Goal: Transaction & Acquisition: Obtain resource

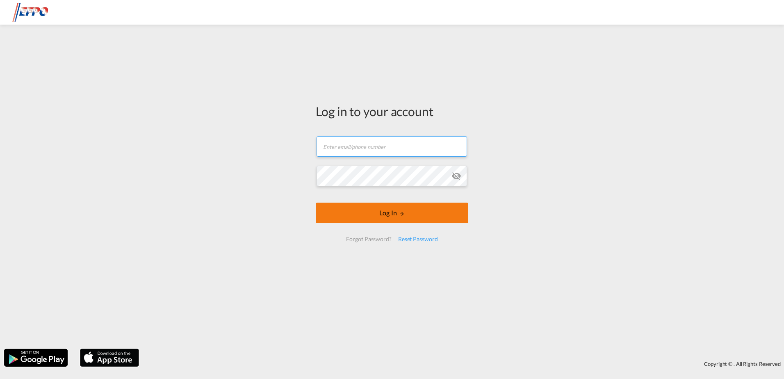
type input "[EMAIL_ADDRESS][DOMAIN_NAME]"
click at [351, 214] on button "Log In" at bounding box center [392, 213] width 153 height 21
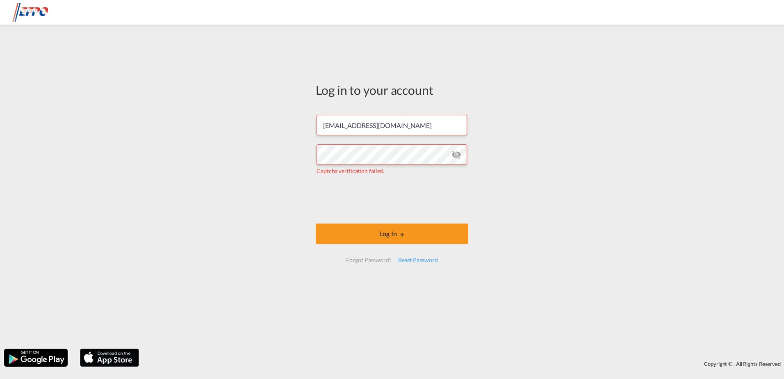
click at [303, 191] on div "Log in to your account [EMAIL_ADDRESS][DOMAIN_NAME] Captcha verification failed…" at bounding box center [392, 187] width 784 height 316
click at [346, 232] on button "Log In" at bounding box center [392, 234] width 153 height 21
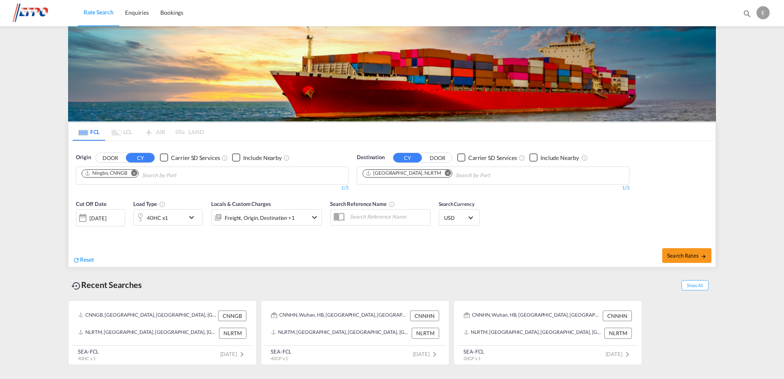
click at [130, 175] on button "Remove" at bounding box center [132, 174] width 12 height 8
click at [445, 172] on md-icon "Remove" at bounding box center [448, 173] width 6 height 6
click at [144, 176] on body "Rate Search Enquiries Bookings Rate Search Enquiries Bookings" at bounding box center [392, 189] width 784 height 379
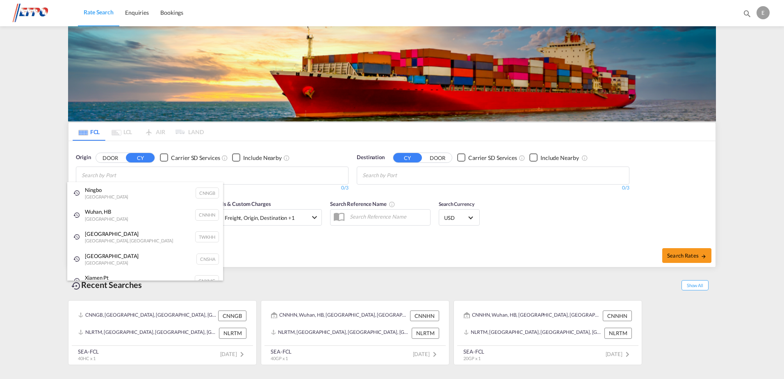
type input "r"
type input "m"
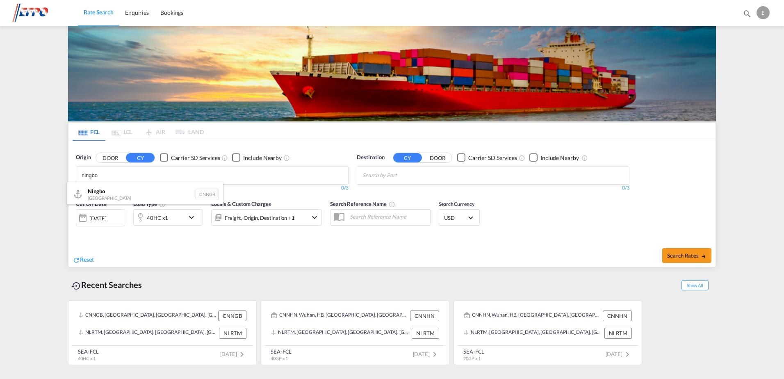
type input "ningbo"
click at [108, 191] on div "Ningbo China CNNGB" at bounding box center [145, 194] width 156 height 25
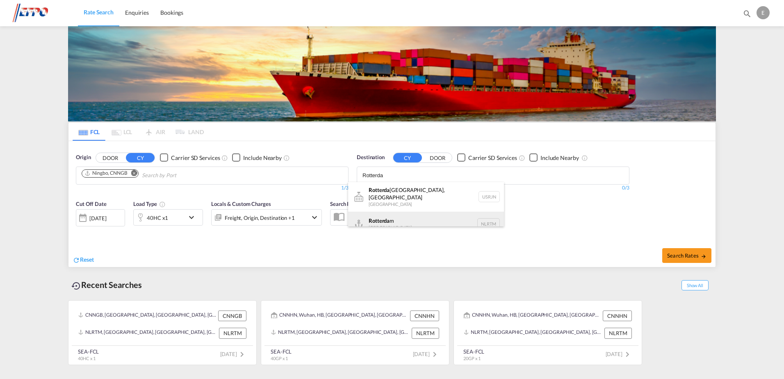
type input "Rotterda"
click at [395, 217] on div "Rotterda m [GEOGRAPHIC_DATA] NLRTM" at bounding box center [426, 224] width 156 height 25
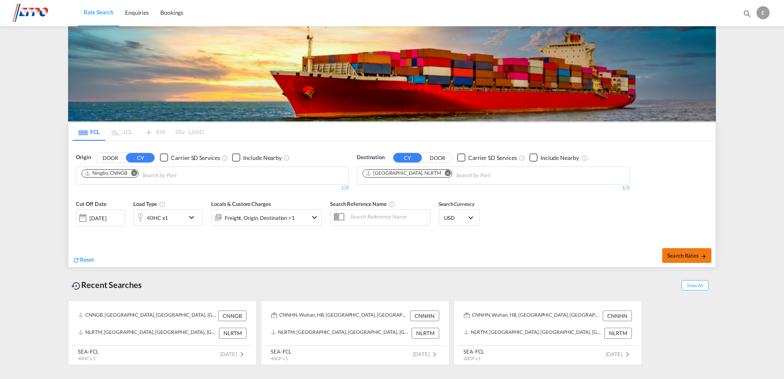
click at [668, 255] on span "Search Rates" at bounding box center [686, 255] width 39 height 7
type input "CNNGB to NLRTM / [DATE]"
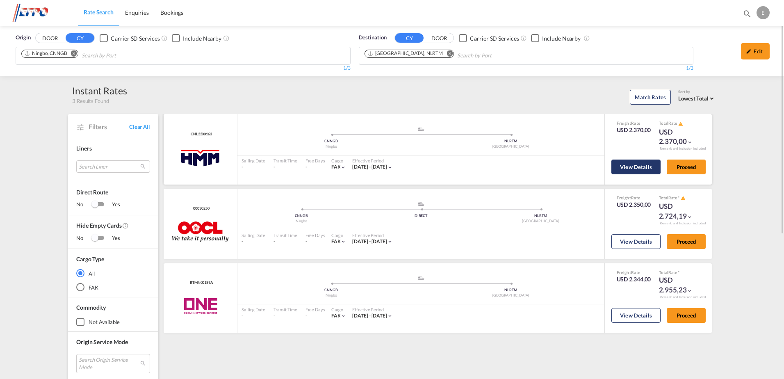
click at [628, 168] on button "View Details" at bounding box center [636, 167] width 49 height 15
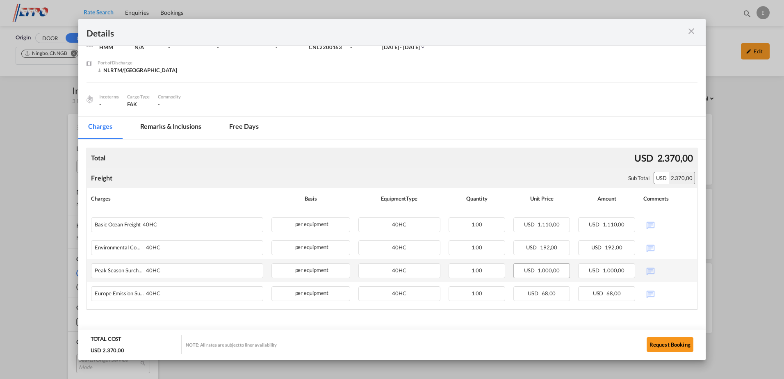
scroll to position [46, 0]
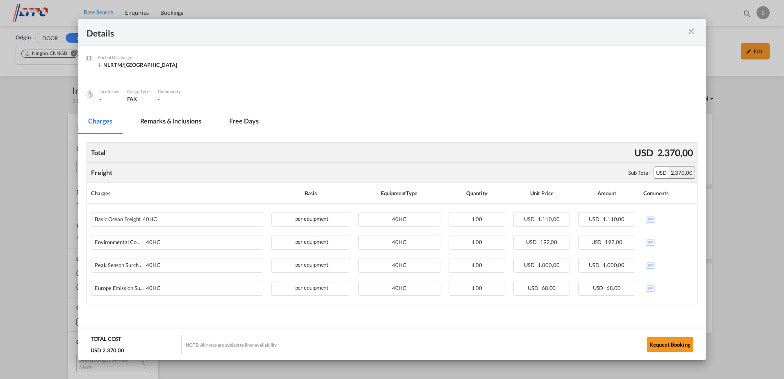
click at [694, 32] on md-icon "icon-close m-3 fg-AAA8AD cursor" at bounding box center [692, 31] width 10 height 10
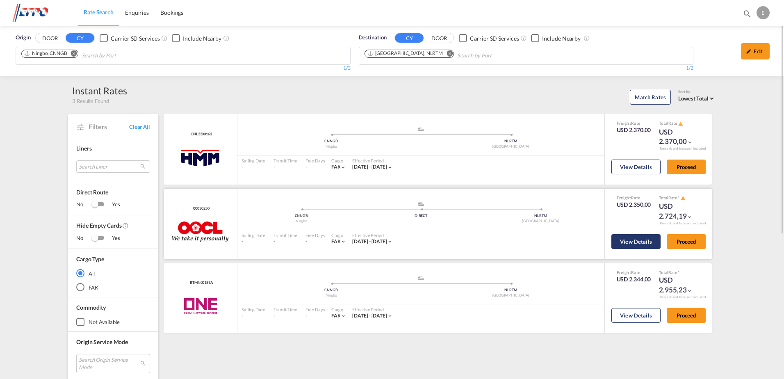
click at [639, 242] on button "View Details" at bounding box center [636, 241] width 49 height 15
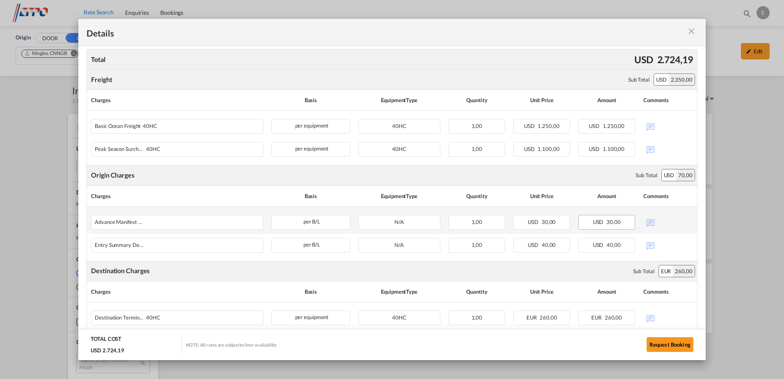
scroll to position [128, 0]
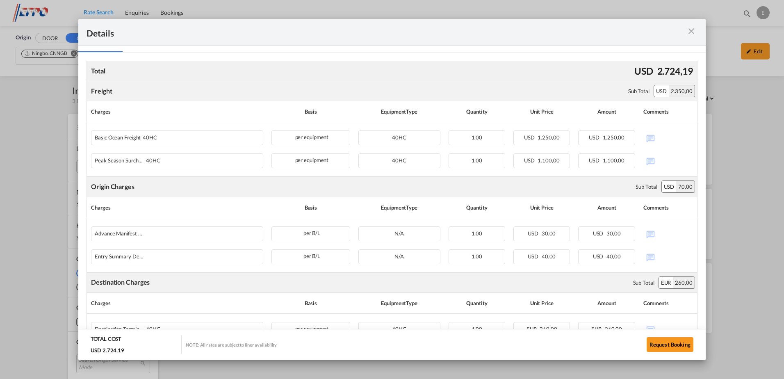
click at [690, 29] on md-icon "icon-close m-3 fg-AAA8AD cursor" at bounding box center [692, 31] width 10 height 10
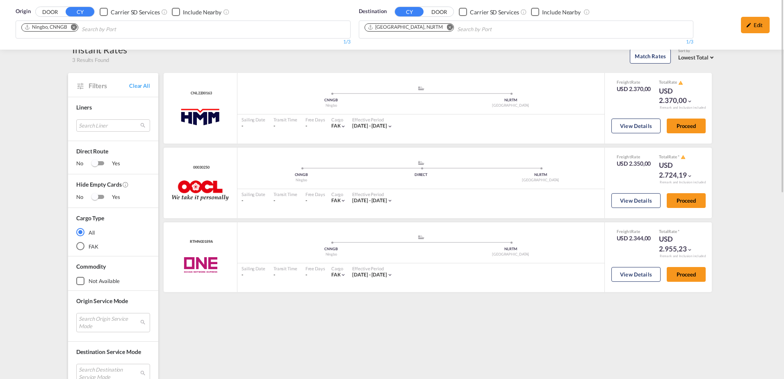
scroll to position [0, 0]
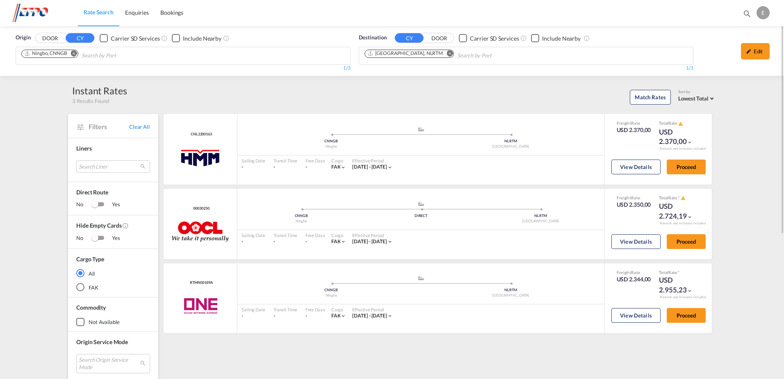
click at [74, 53] on md-icon "Remove" at bounding box center [74, 53] width 6 height 6
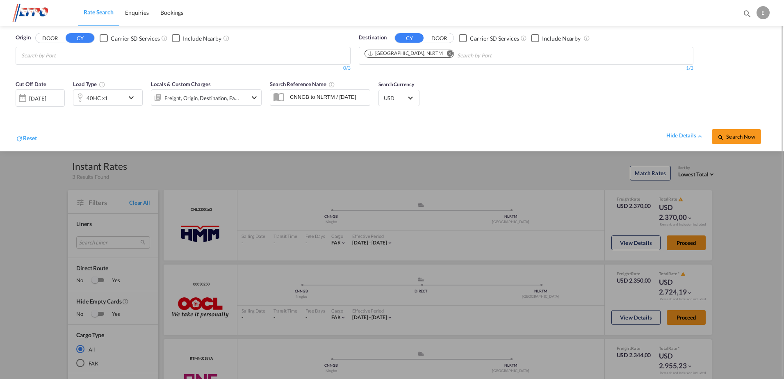
click at [178, 55] on body "Rate Search Enquiries Bookings Rate Search Enquiries Bookings" at bounding box center [392, 189] width 784 height 379
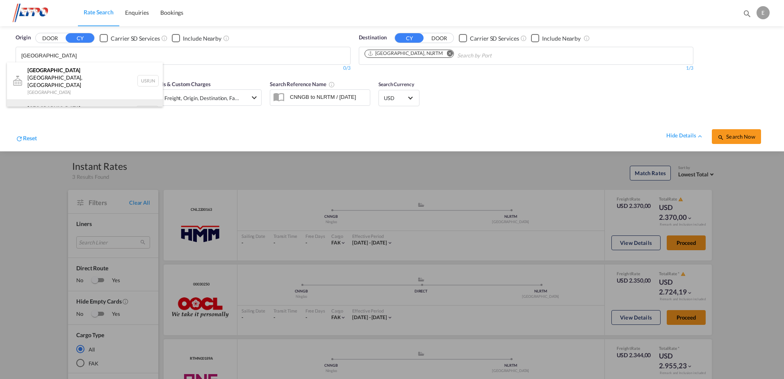
type input "[GEOGRAPHIC_DATA]"
click at [63, 99] on div "[GEOGRAPHIC_DATA] [GEOGRAPHIC_DATA] NLRTM" at bounding box center [85, 111] width 156 height 25
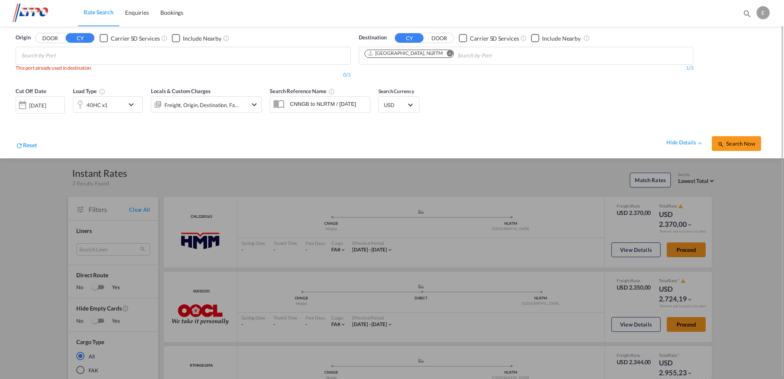
click at [447, 55] on md-icon "Remove" at bounding box center [450, 53] width 6 height 6
click at [418, 55] on body "Rate Search Enquiries Bookings Rate Search Enquiries Bookings" at bounding box center [392, 189] width 784 height 379
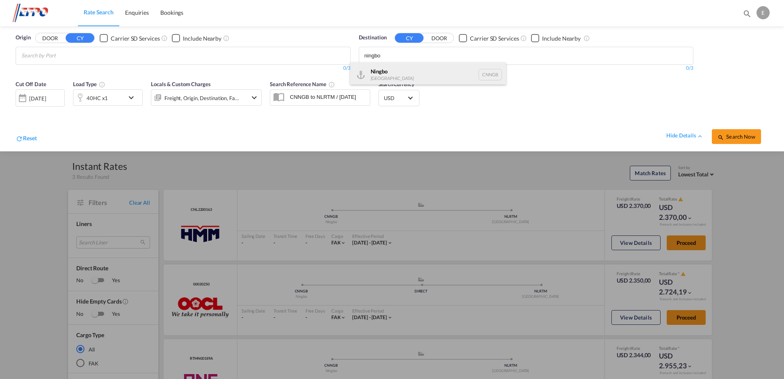
type input "ningbo"
click at [393, 72] on div "Ningbo [GEOGRAPHIC_DATA] CNNGB" at bounding box center [428, 74] width 156 height 25
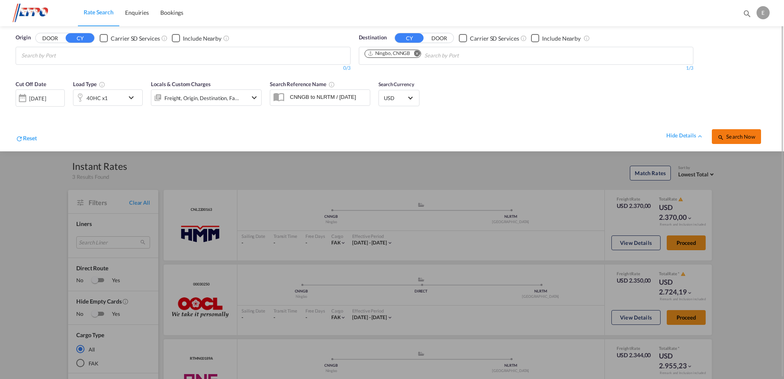
click at [743, 134] on span "Search Now" at bounding box center [736, 136] width 37 height 7
click at [113, 50] on body "Rate Search Enquiries Bookings Rate Search Enquiries Bookings" at bounding box center [392, 189] width 784 height 379
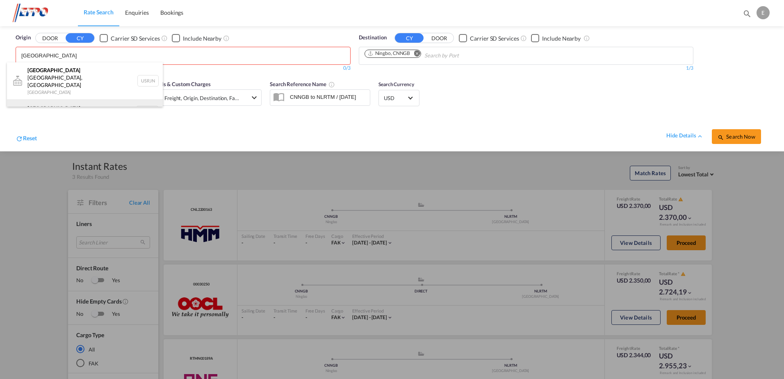
type input "[GEOGRAPHIC_DATA]"
click at [65, 99] on div "[GEOGRAPHIC_DATA] [GEOGRAPHIC_DATA] NLRTM" at bounding box center [85, 111] width 156 height 25
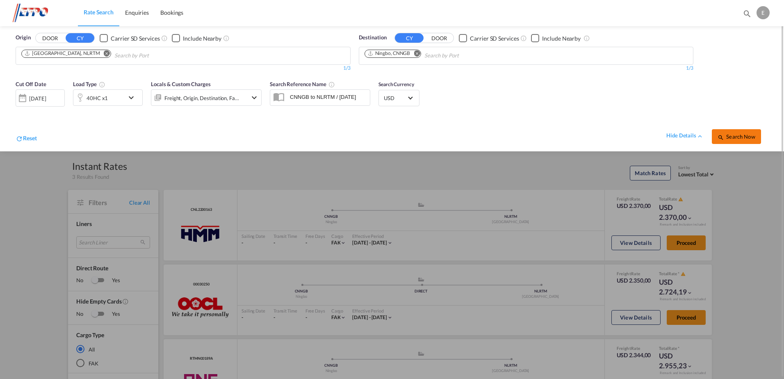
click at [749, 132] on button "Search Now" at bounding box center [736, 136] width 49 height 15
